Goal: Task Accomplishment & Management: Manage account settings

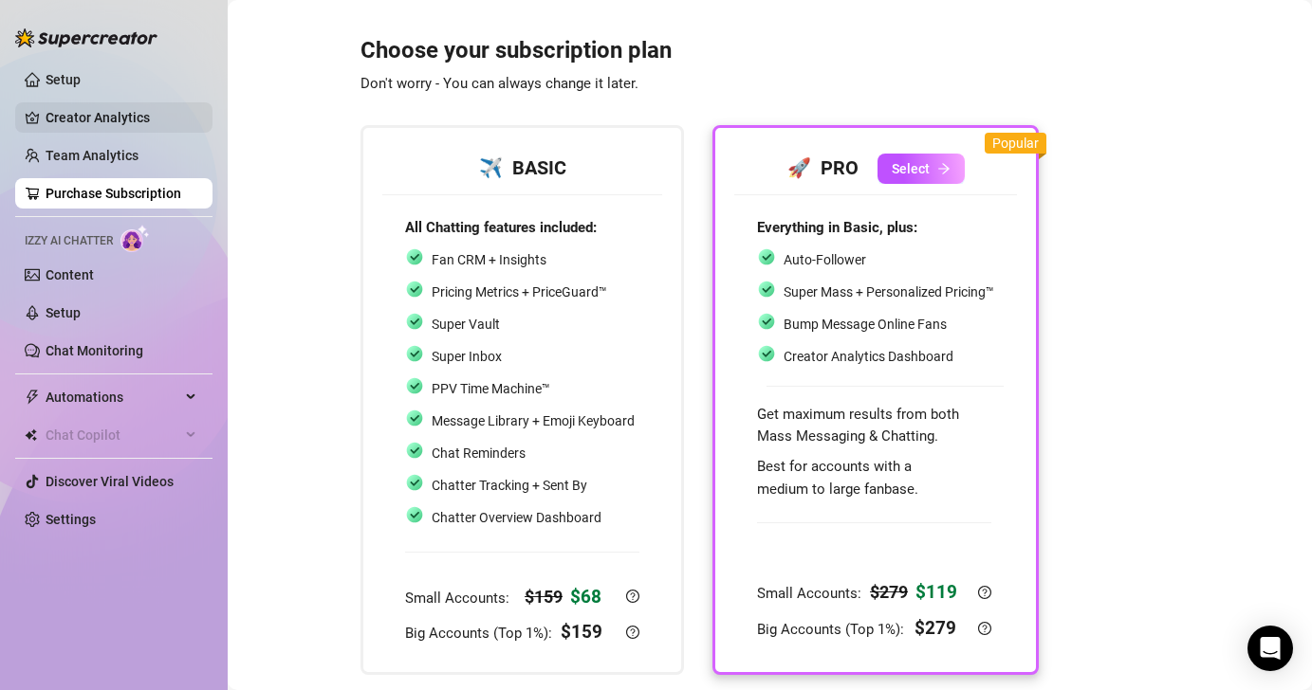
click at [113, 113] on link "Creator Analytics" at bounding box center [122, 117] width 152 height 30
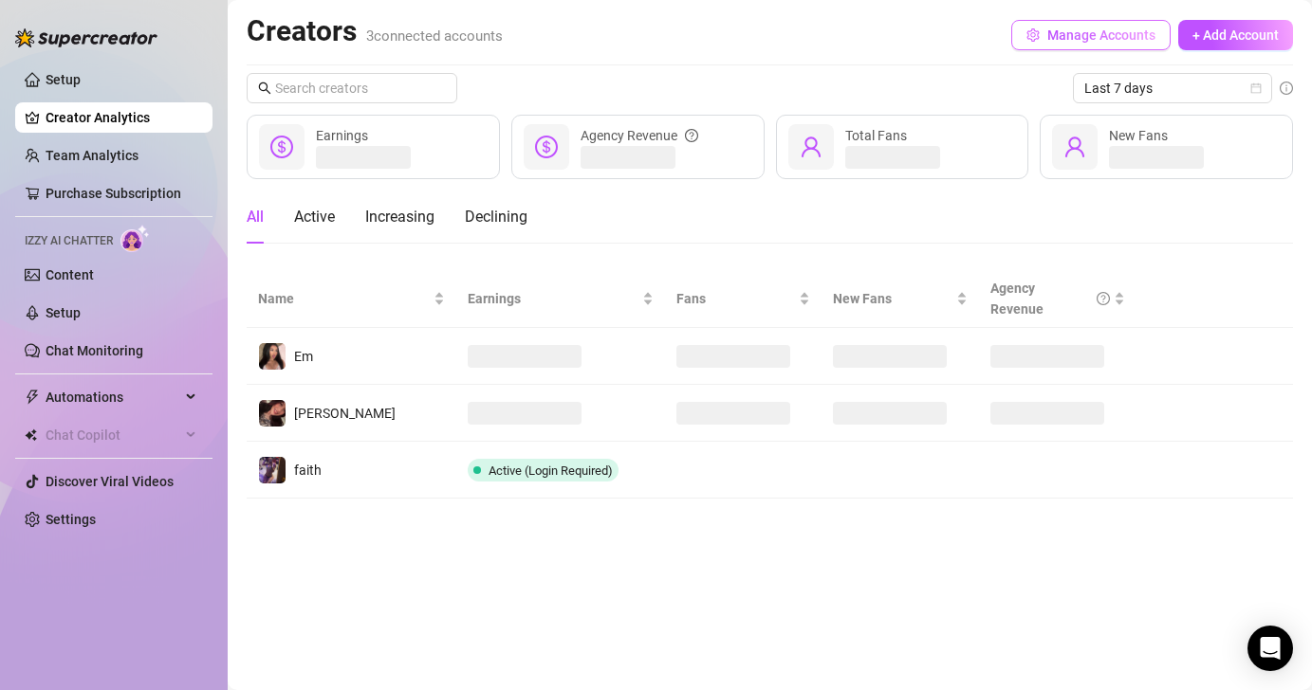
click at [1033, 29] on icon "setting" at bounding box center [1032, 34] width 13 height 13
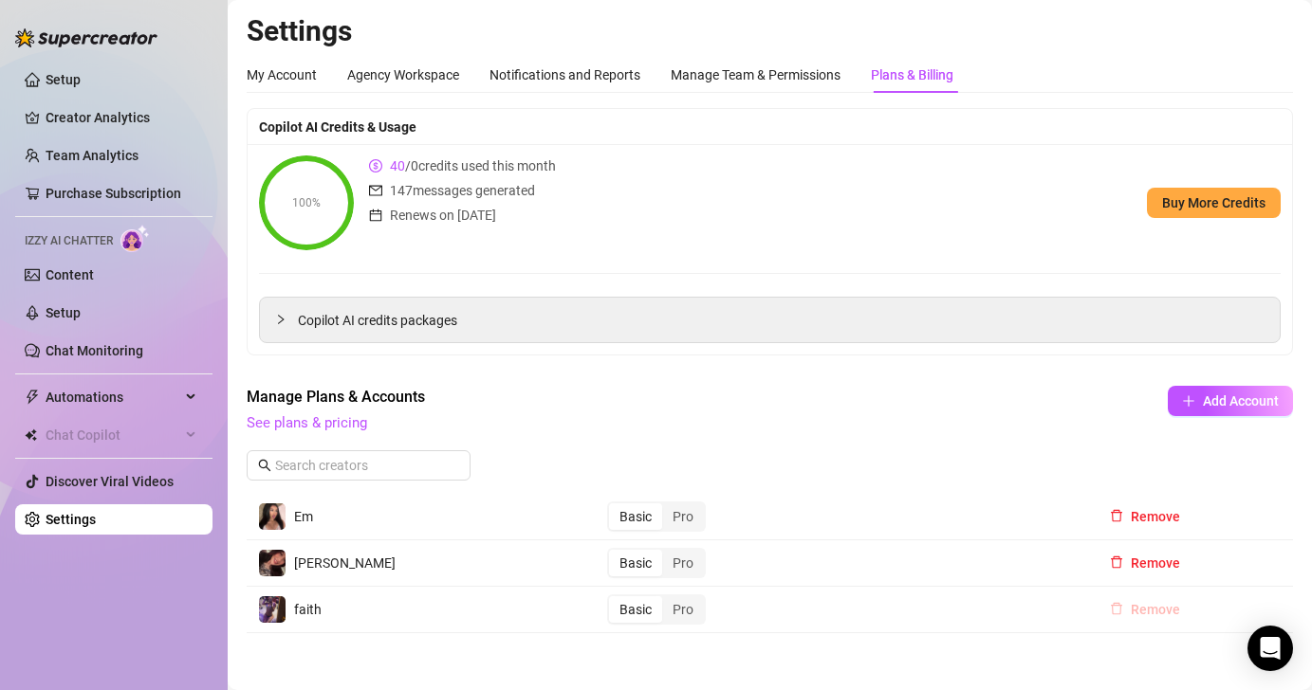
drag, startPoint x: 1138, startPoint y: 610, endPoint x: 1113, endPoint y: 605, distance: 25.1
click at [1138, 610] on span "Remove" at bounding box center [1155, 609] width 49 height 15
